Goal: Task Accomplishment & Management: Use online tool/utility

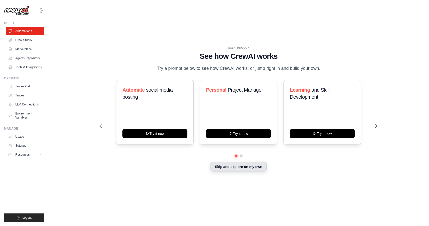
click at [247, 168] on button "Skip and explore on my own" at bounding box center [238, 167] width 56 height 10
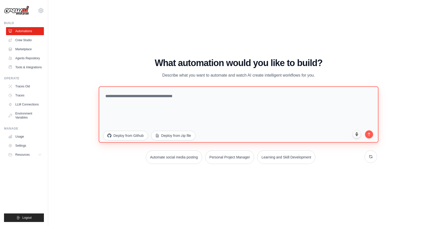
click at [209, 103] on textarea at bounding box center [239, 114] width 280 height 56
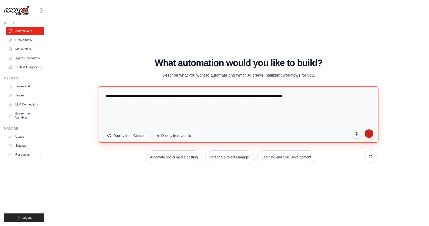
type textarea "**********"
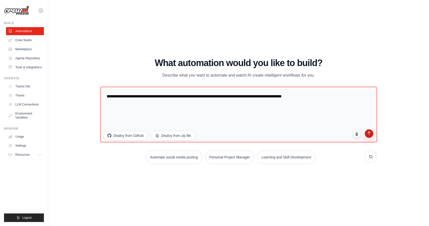
click at [369, 132] on icon "submit" at bounding box center [369, 133] width 4 height 4
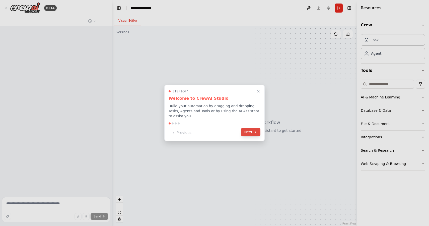
click at [255, 133] on icon at bounding box center [255, 132] width 4 height 4
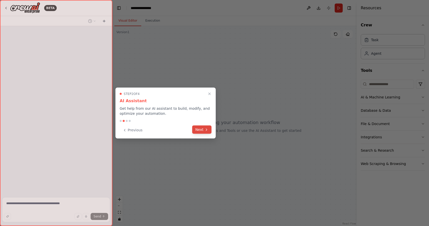
click at [205, 127] on button "Next" at bounding box center [201, 129] width 19 height 8
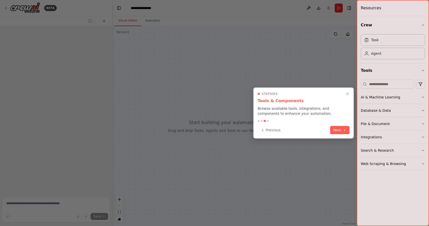
click at [337, 125] on div "Step 3 of 4 Tools & Components Browse available tools, integrations, and compon…" at bounding box center [303, 113] width 100 height 51
click at [337, 126] on button "Next" at bounding box center [339, 129] width 19 height 8
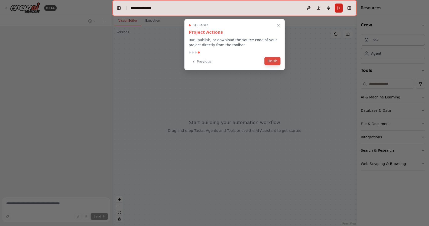
click at [276, 57] on button "Finish" at bounding box center [272, 61] width 16 height 8
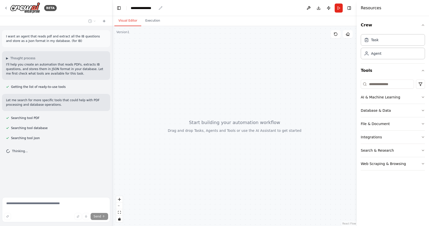
click at [151, 9] on div "**********" at bounding box center [144, 8] width 26 height 5
click at [160, 8] on div "**********" at bounding box center [150, 8] width 38 height 5
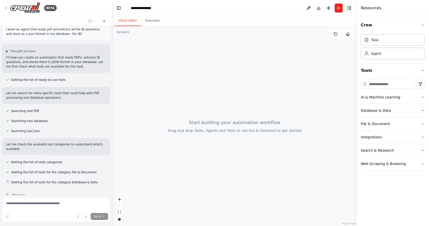
scroll to position [17, 0]
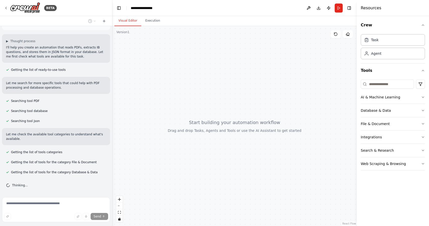
click at [194, 56] on div at bounding box center [234, 126] width 244 height 200
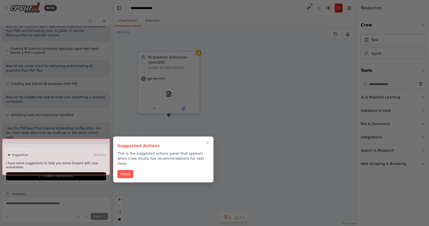
scroll to position [225, 0]
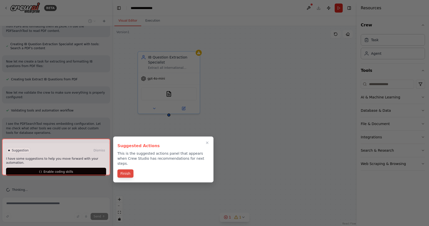
click at [123, 169] on button "Finish" at bounding box center [125, 173] width 16 height 8
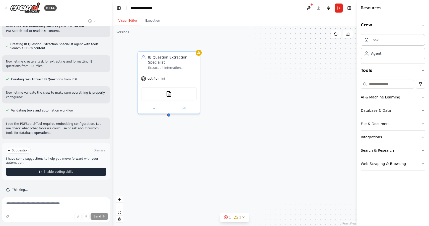
click at [71, 169] on span "Enable coding skills" at bounding box center [58, 171] width 30 height 4
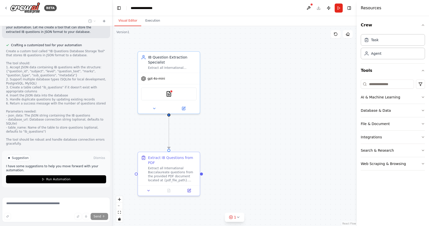
scroll to position [532, 0]
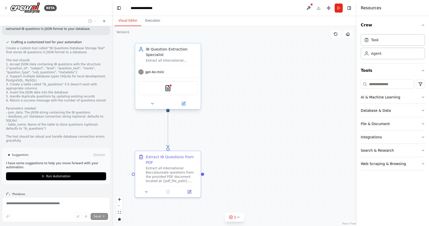
click at [163, 72] on span "gpt-4o-mini" at bounding box center [154, 72] width 19 height 4
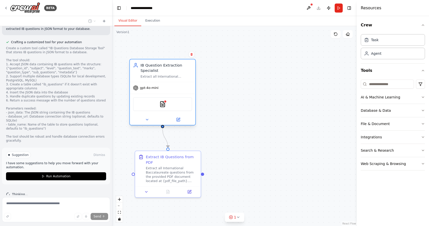
drag, startPoint x: 167, startPoint y: 72, endPoint x: 161, endPoint y: 87, distance: 16.5
click at [161, 87] on div "gpt-4o-mini" at bounding box center [162, 88] width 65 height 12
click at [160, 103] on img at bounding box center [162, 104] width 6 height 6
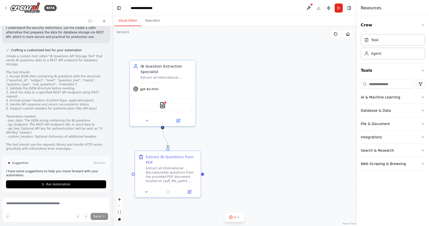
scroll to position [684, 0]
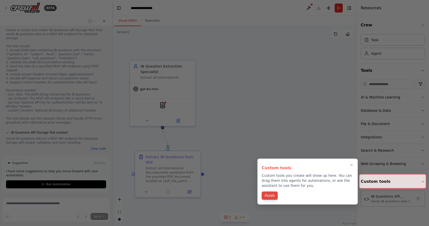
click at [272, 198] on button "Finish" at bounding box center [270, 195] width 16 height 8
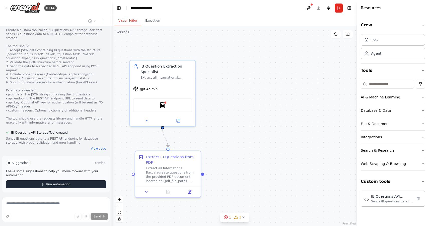
click at [60, 182] on span "Run Automation" at bounding box center [58, 184] width 24 height 4
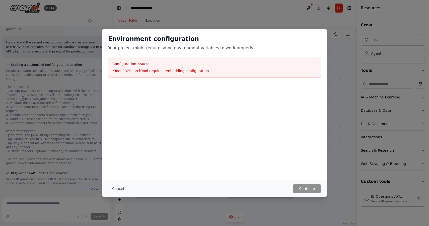
scroll to position [959, 0]
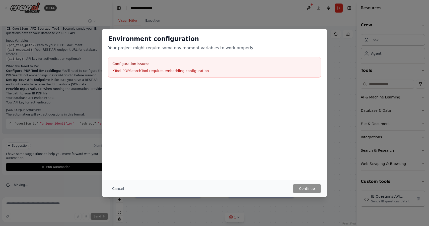
click at [174, 75] on div "Configuration issues: • Tool PDFSearchTool requires embedding configuration" at bounding box center [214, 67] width 213 height 21
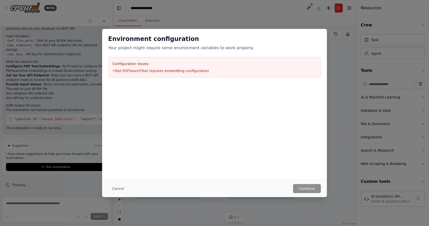
click at [174, 72] on li "• Tool PDFSearchTool requires embedding configuration" at bounding box center [214, 70] width 204 height 5
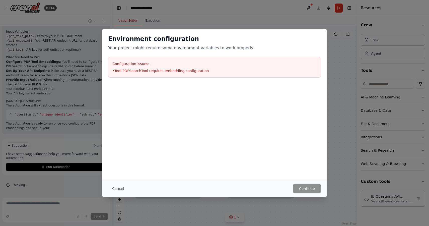
scroll to position [1105, 0]
click at [260, 74] on div "Configuration issues: • Tool PDFSearchTool requires embedding configuration" at bounding box center [214, 67] width 213 height 21
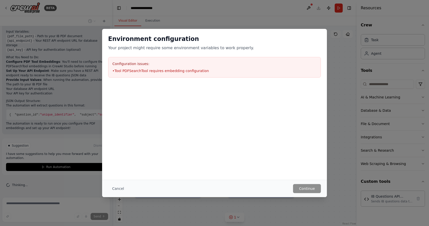
click at [229, 72] on li "• Tool PDFSearchTool requires embedding configuration" at bounding box center [214, 70] width 204 height 5
click at [122, 188] on button "Cancel" at bounding box center [118, 188] width 20 height 9
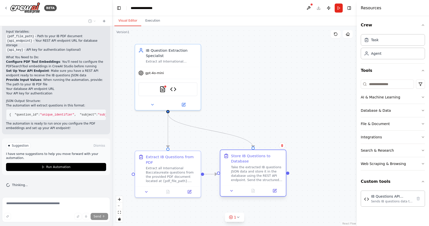
drag, startPoint x: 255, startPoint y: 174, endPoint x: 248, endPoint y: 173, distance: 7.1
click at [248, 173] on div "Take the extracted IB questions JSON data and store it in the database using th…" at bounding box center [257, 173] width 52 height 17
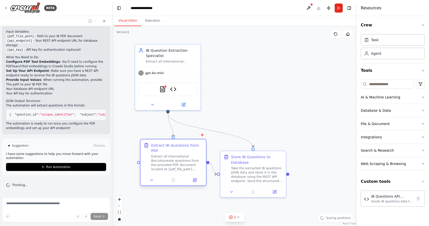
drag, startPoint x: 153, startPoint y: 173, endPoint x: 159, endPoint y: 163, distance: 12.2
click at [159, 163] on div "Extract all International Baccalaureate questions from the provided PDF documen…" at bounding box center [177, 162] width 52 height 17
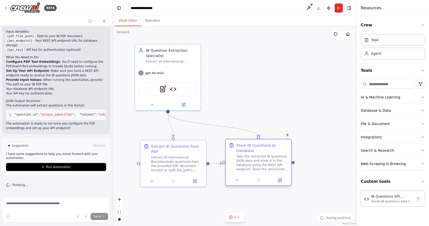
drag, startPoint x: 250, startPoint y: 164, endPoint x: 257, endPoint y: 153, distance: 12.5
click at [257, 153] on div "Store IB Questions to Database Take the extracted IB questions JSON data and st…" at bounding box center [262, 156] width 52 height 29
click at [162, 91] on div "PDFSearchTool IB Questions API Storage Tool" at bounding box center [167, 88] width 59 height 14
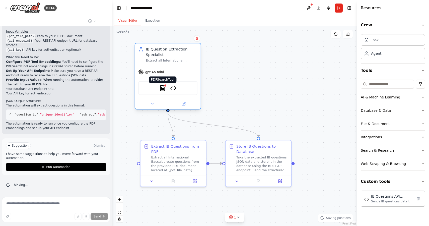
click at [162, 87] on img at bounding box center [162, 88] width 6 height 6
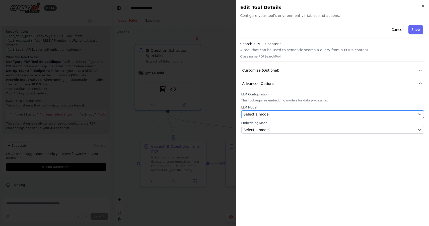
click at [254, 116] on span "Select a model" at bounding box center [256, 114] width 26 height 5
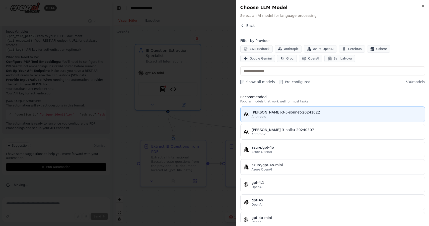
click at [285, 115] on div "Anthropic" at bounding box center [336, 117] width 170 height 4
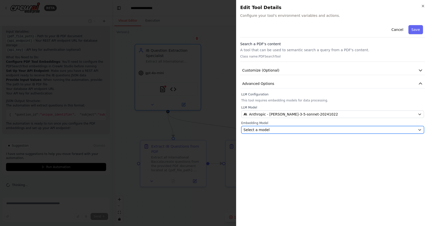
click at [269, 131] on div "Select a model" at bounding box center [329, 129] width 172 height 5
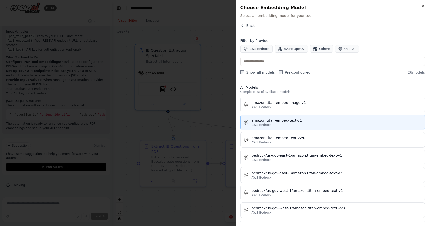
click at [303, 121] on div "amazon.titan-embed-text-v1" at bounding box center [336, 120] width 170 height 5
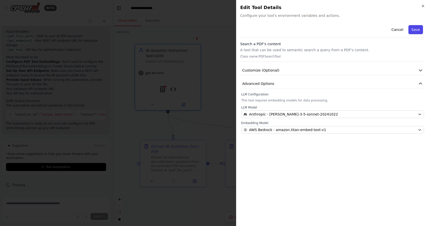
click at [412, 31] on button "Save" at bounding box center [415, 29] width 15 height 9
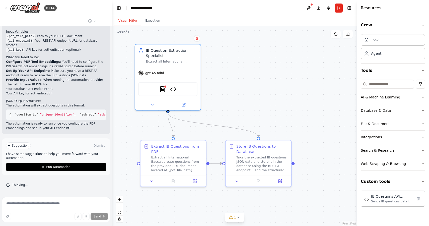
click at [385, 108] on div "Database & Data" at bounding box center [376, 110] width 30 height 5
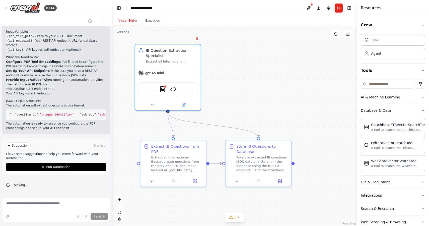
click at [388, 97] on div "AI & Machine Learning" at bounding box center [380, 97] width 39 height 5
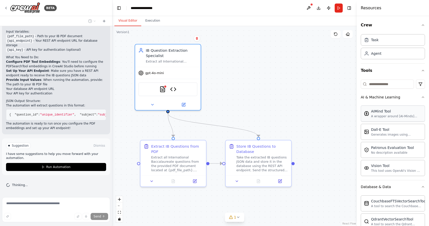
click at [380, 117] on div "A wrapper around [AI-Minds](https://mindsdb.com/minds). Useful for when you nee…" at bounding box center [396, 116] width 51 height 4
click at [382, 39] on div "Task" at bounding box center [393, 40] width 64 height 12
click at [380, 26] on button "Crew" at bounding box center [393, 25] width 64 height 14
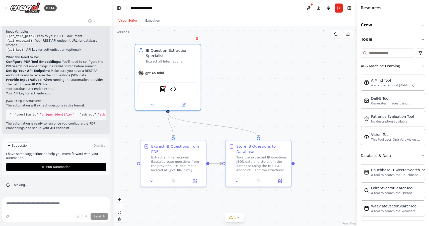
click at [380, 26] on button "Crew" at bounding box center [393, 25] width 64 height 14
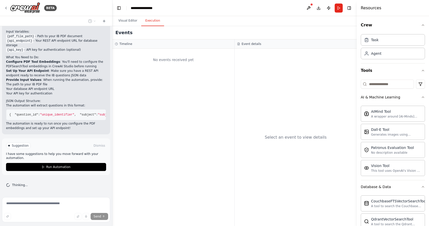
click at [148, 19] on button "Execution" at bounding box center [152, 21] width 23 height 11
click at [34, 184] on div "Thinking..." at bounding box center [56, 185] width 100 height 4
click at [96, 146] on button "Dismiss" at bounding box center [100, 145] width 14 height 5
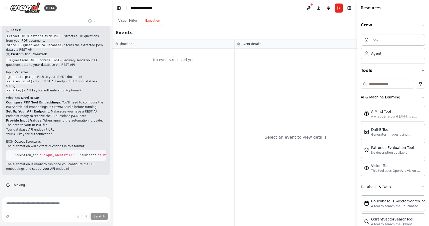
scroll to position [1077, 0]
